Goal: Transaction & Acquisition: Purchase product/service

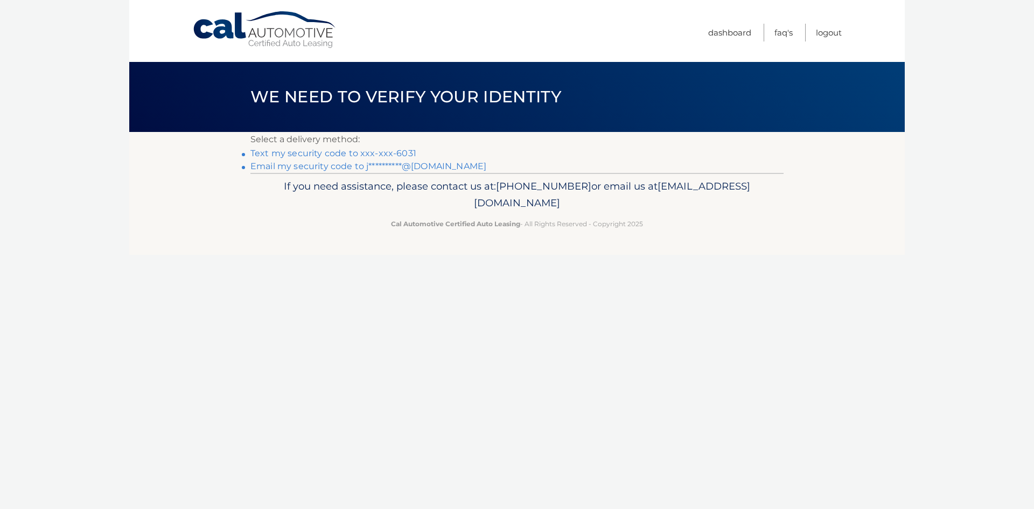
click at [395, 153] on link "Text my security code to xxx-xxx-6031" at bounding box center [334, 153] width 166 height 10
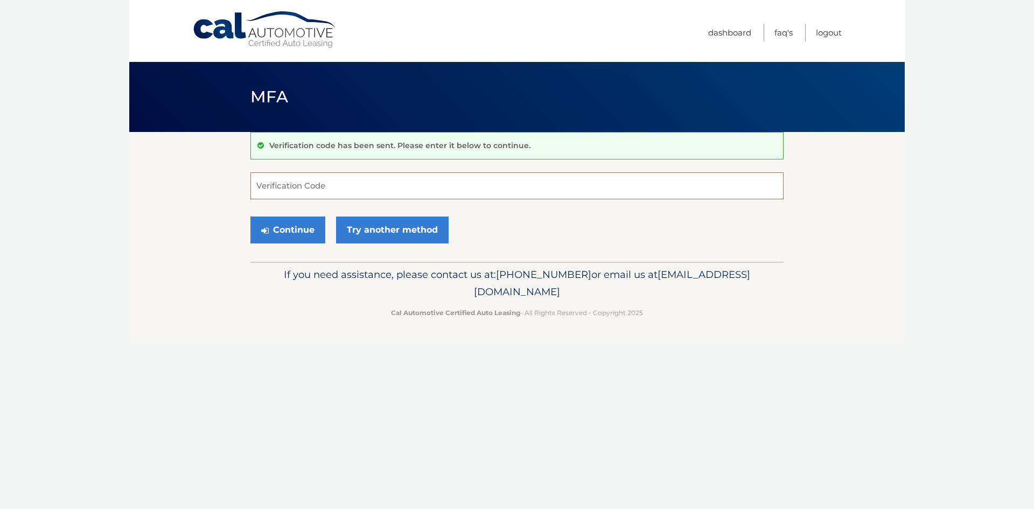
click at [272, 187] on input "Verification Code" at bounding box center [517, 185] width 533 height 27
click at [276, 187] on input "Verification Code" at bounding box center [517, 185] width 533 height 27
type input "4"
type input "442323"
click at [251, 217] on button "Continue" at bounding box center [288, 230] width 75 height 27
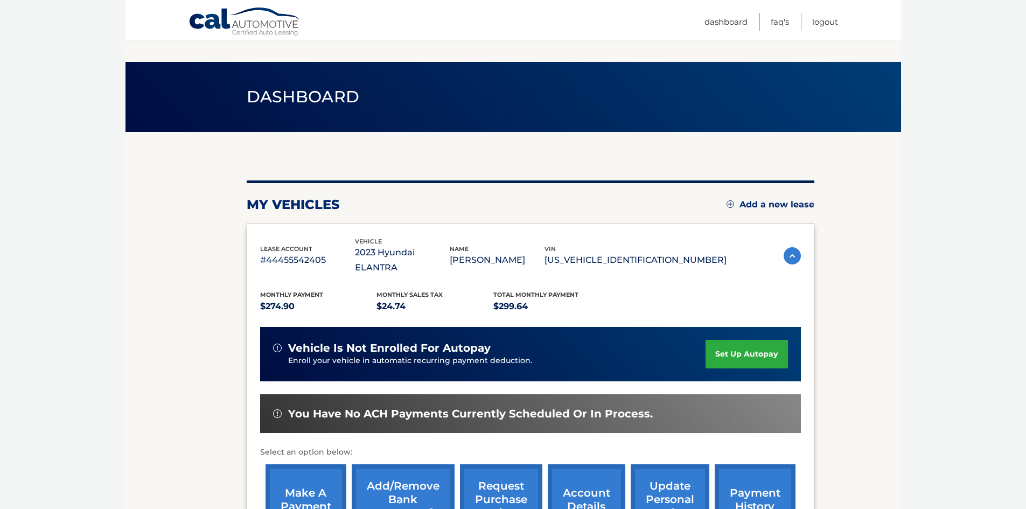
scroll to position [144, 0]
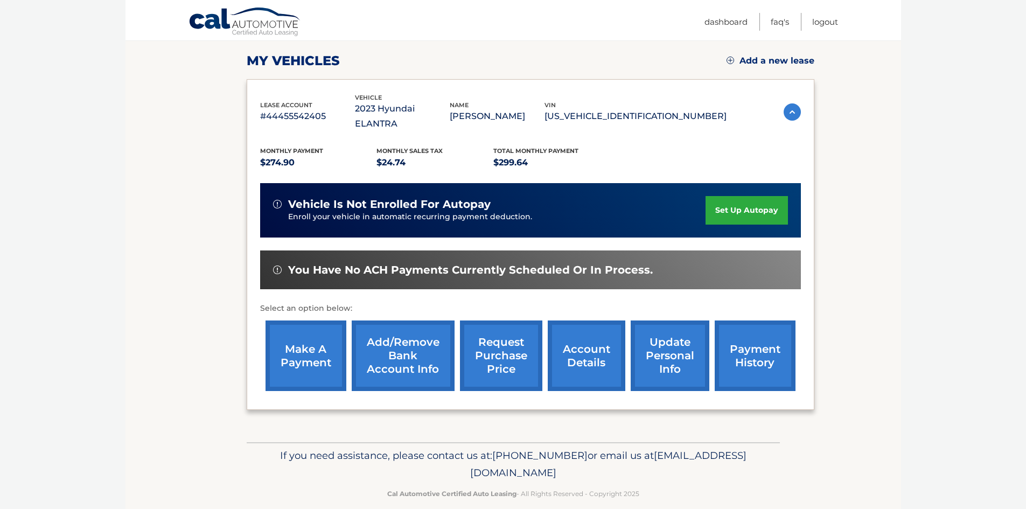
click at [305, 340] on link "make a payment" at bounding box center [306, 356] width 81 height 71
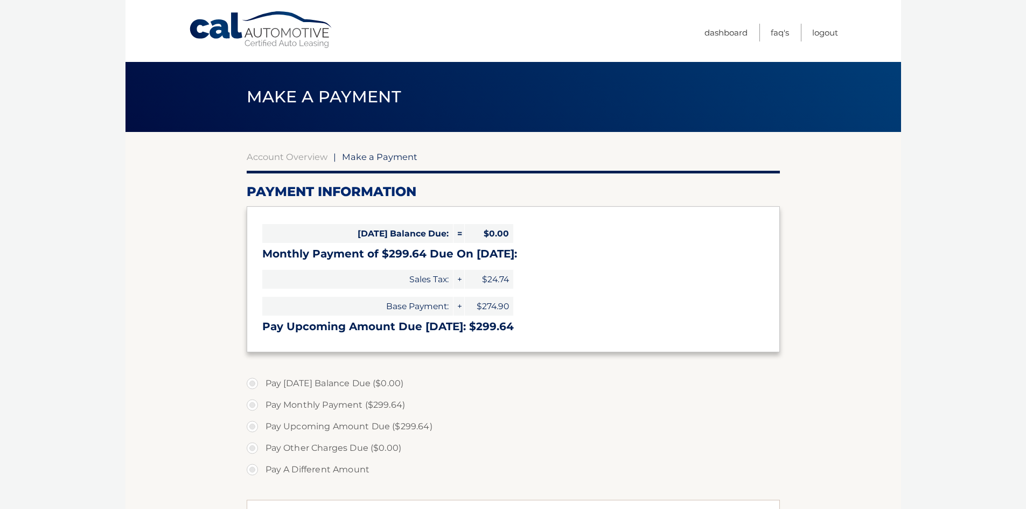
select select "OWVlYzhjNGQtZDc2ZS00Njg2LTg2YTctMjRkYTk1ZTIwYjM1"
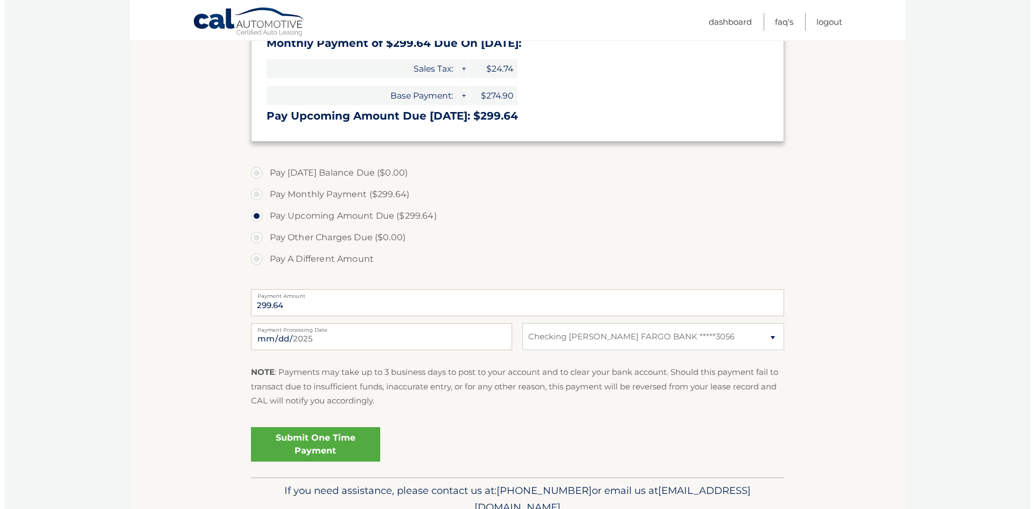
scroll to position [216, 0]
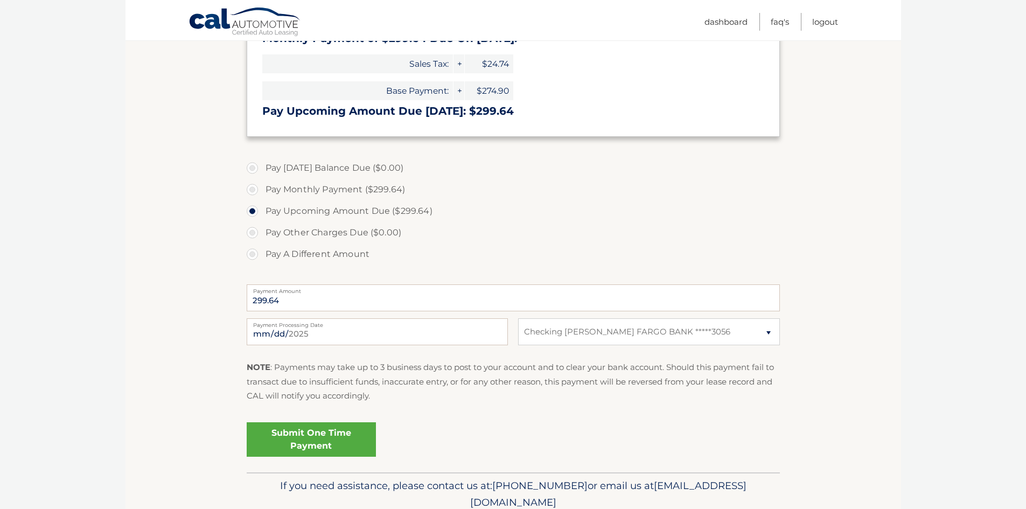
click at [253, 191] on label "Pay Monthly Payment ($299.64)" at bounding box center [513, 190] width 533 height 22
click at [253, 191] on input "Pay Monthly Payment ($299.64)" at bounding box center [256, 187] width 11 height 17
radio input "true"
click at [310, 439] on link "Submit One Time Payment" at bounding box center [311, 439] width 129 height 34
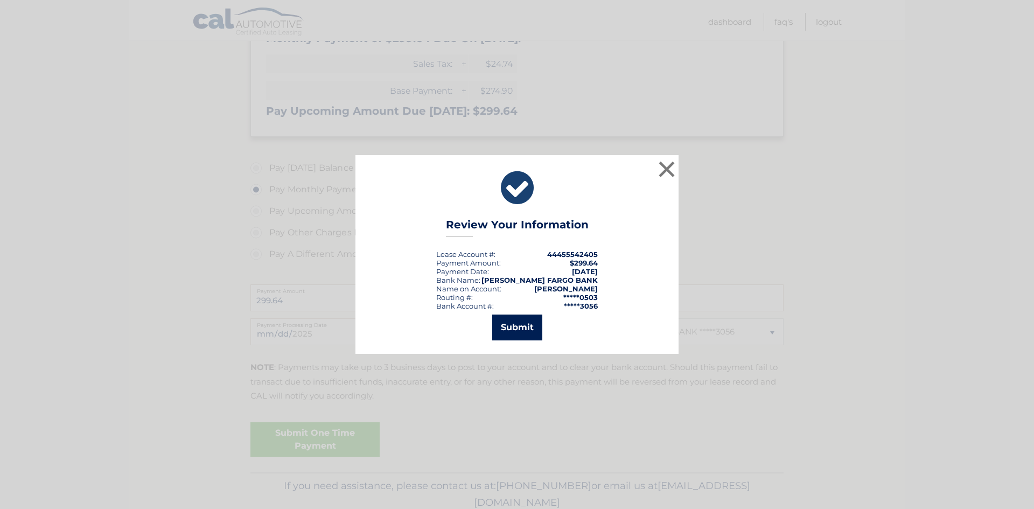
click at [524, 326] on button "Submit" at bounding box center [517, 328] width 50 height 26
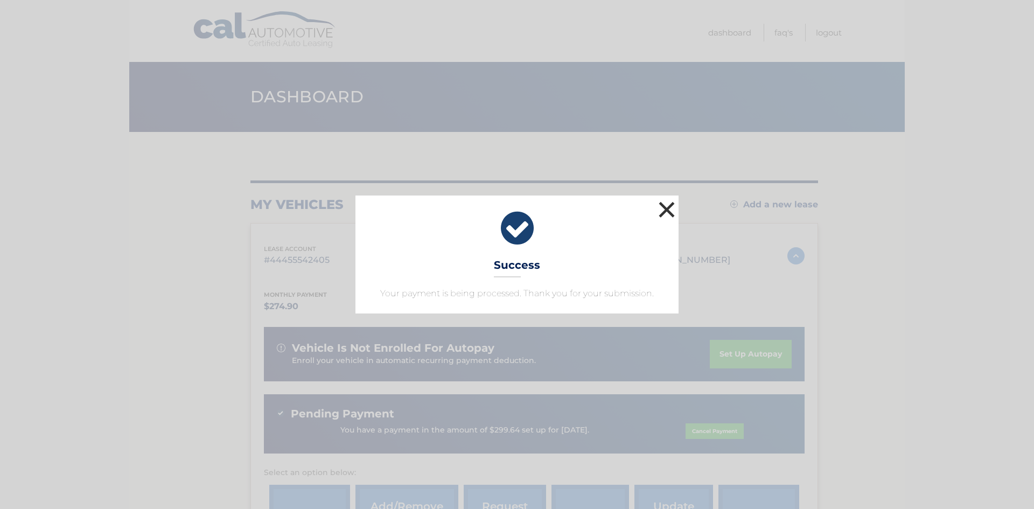
click at [669, 211] on button "×" at bounding box center [667, 210] width 22 height 22
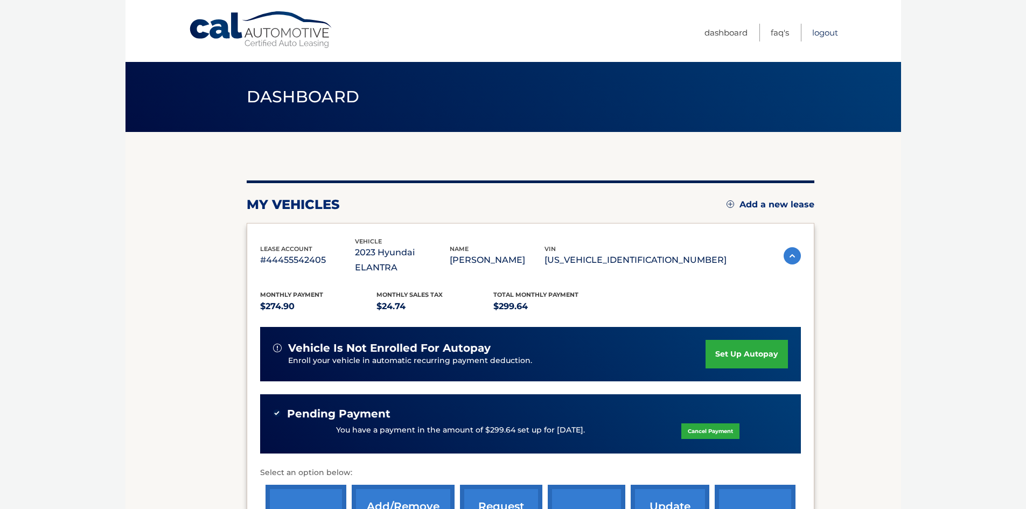
click at [825, 33] on link "Logout" at bounding box center [825, 33] width 26 height 18
